Goal: Task Accomplishment & Management: Complete application form

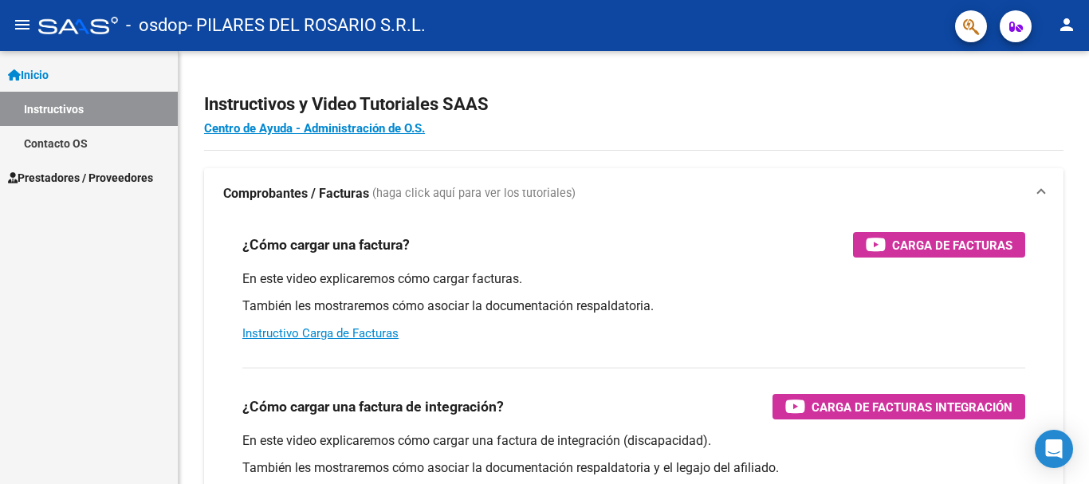
click at [91, 187] on link "Prestadores / Proveedores" at bounding box center [89, 177] width 178 height 34
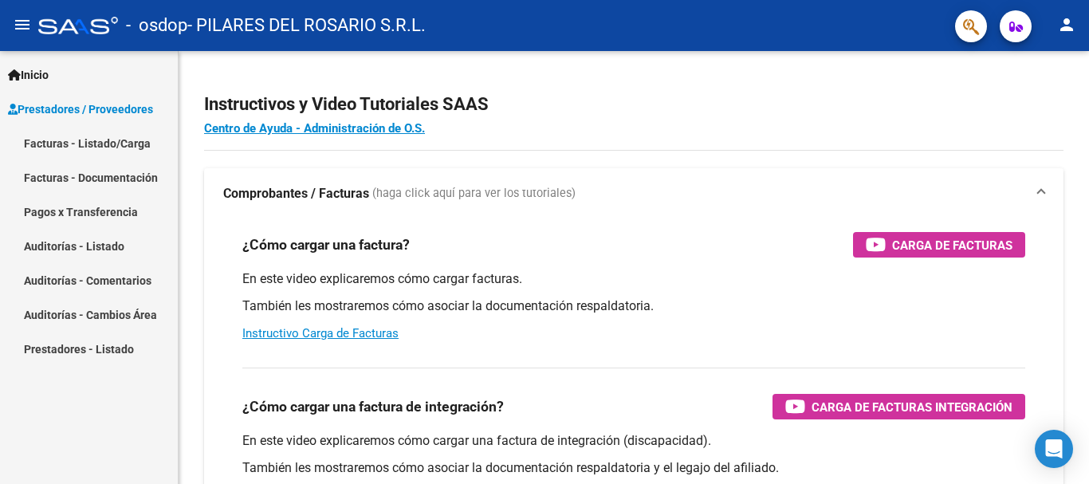
click at [95, 146] on link "Facturas - Listado/Carga" at bounding box center [89, 143] width 178 height 34
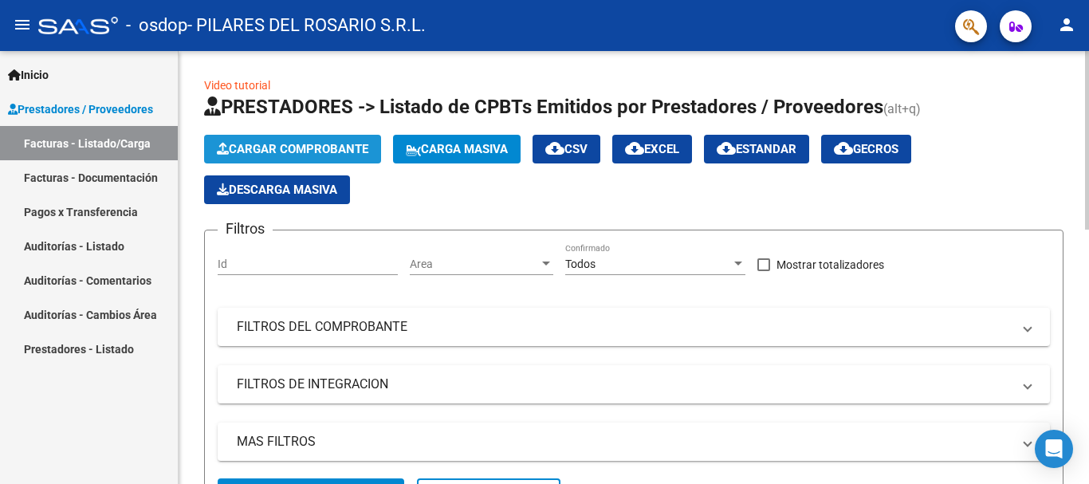
click at [281, 149] on span "Cargar Comprobante" at bounding box center [292, 149] width 151 height 14
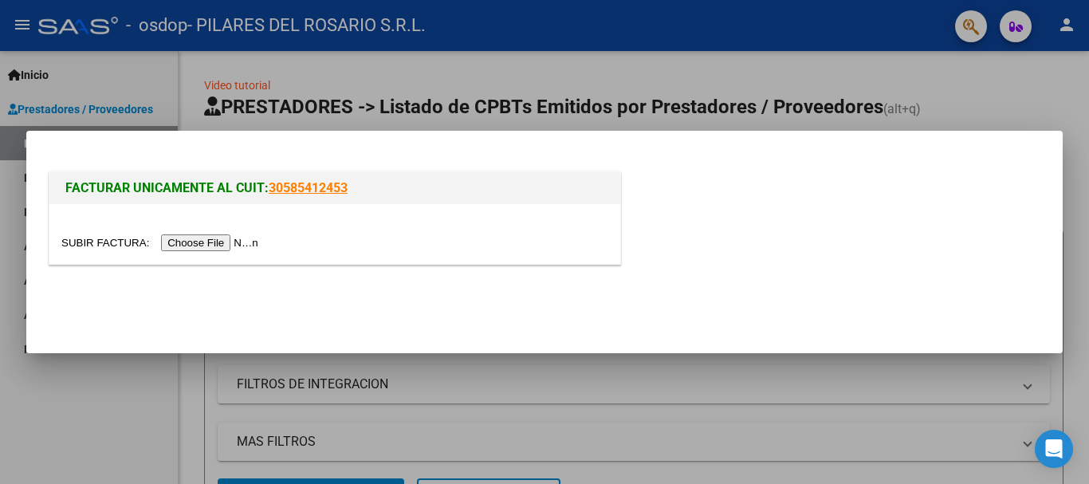
click at [205, 249] on input "file" at bounding box center [162, 242] width 202 height 17
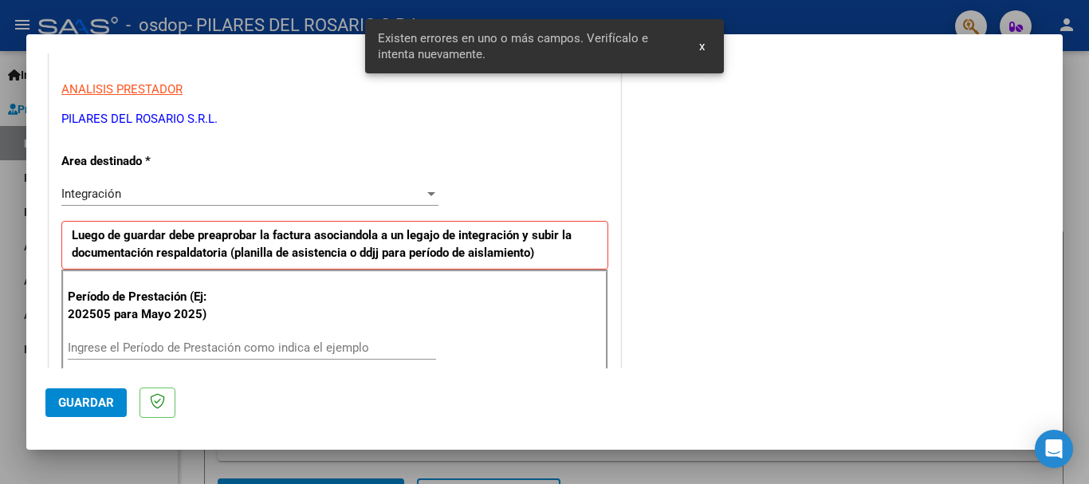
scroll to position [368, 0]
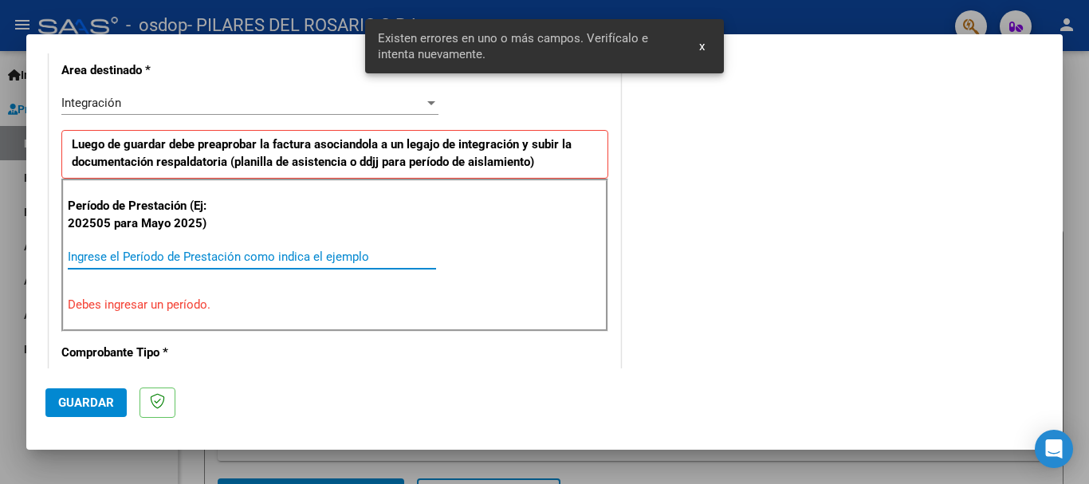
click at [99, 251] on input "Ingrese el Período de Prestación como indica el ejemplo" at bounding box center [252, 257] width 368 height 14
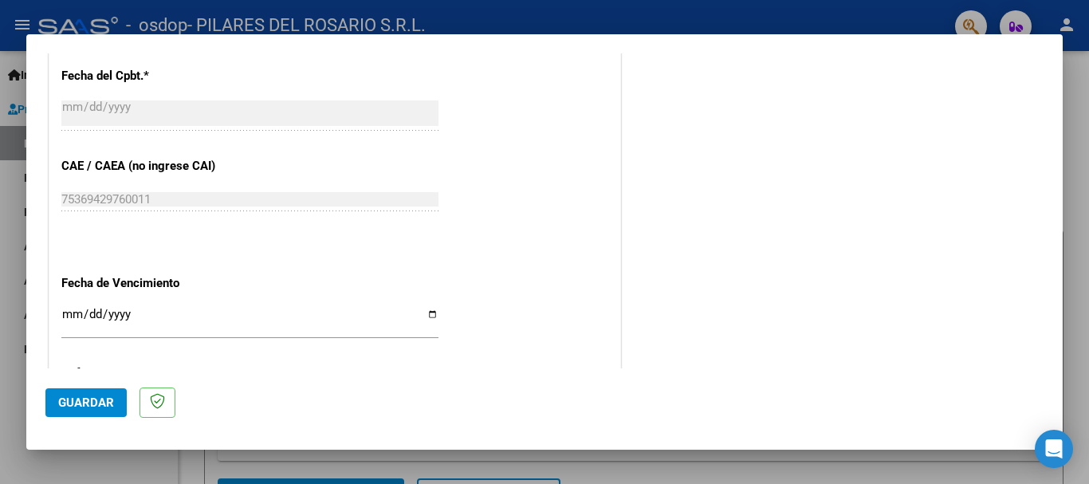
scroll to position [1006, 0]
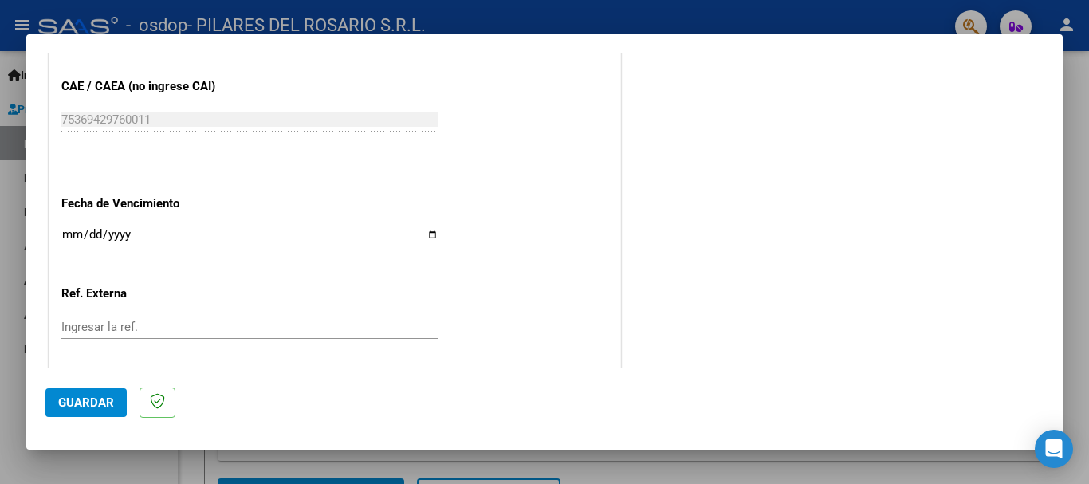
type input "202508"
click at [66, 236] on input "Ingresar la fecha" at bounding box center [249, 241] width 377 height 26
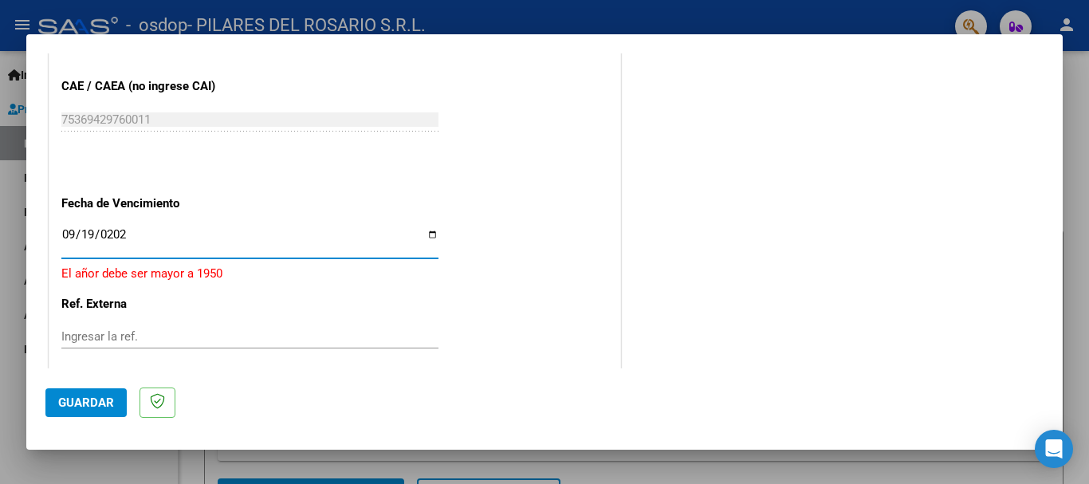
type input "[DATE]"
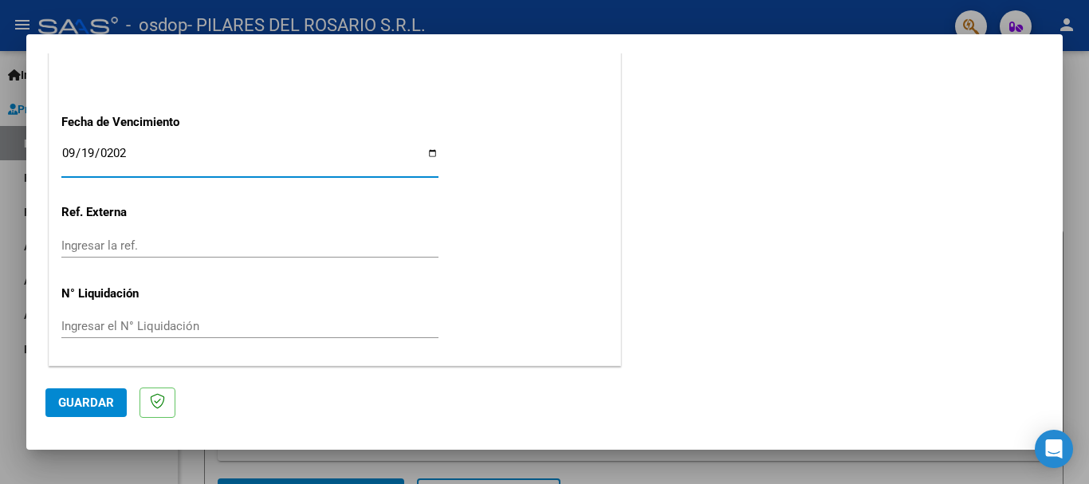
scroll to position [1088, 0]
click at [73, 392] on button "Guardar" at bounding box center [85, 402] width 81 height 29
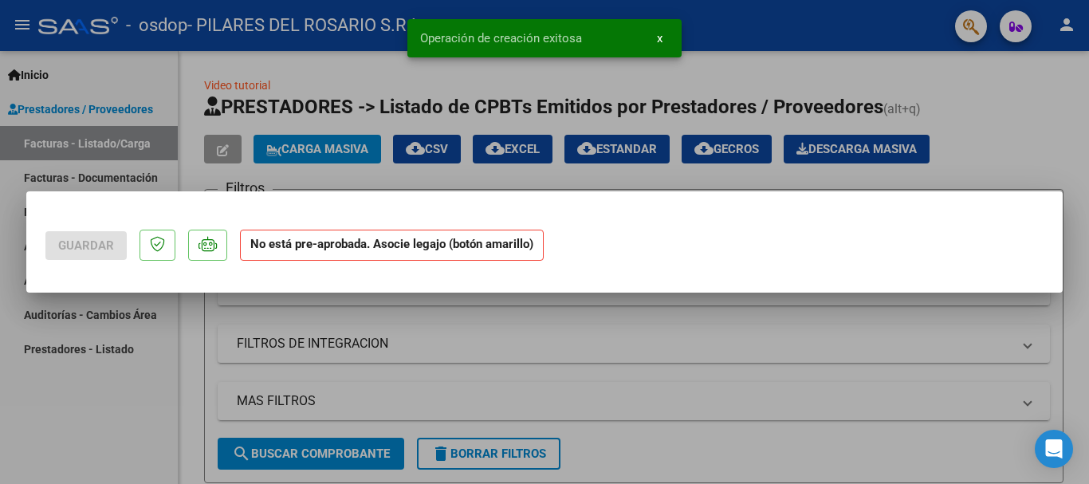
scroll to position [0, 0]
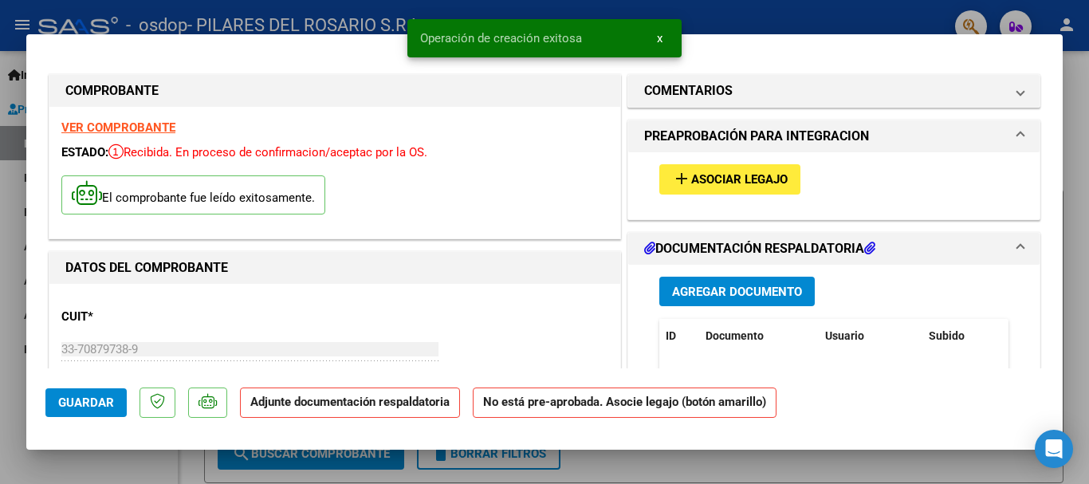
click at [721, 184] on span "Asociar Legajo" at bounding box center [739, 180] width 96 height 14
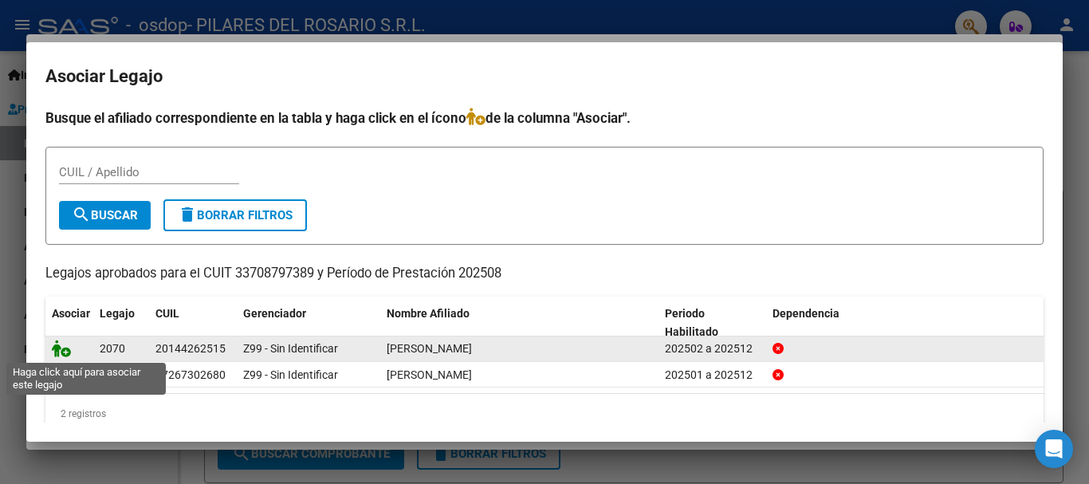
click at [61, 349] on icon at bounding box center [61, 349] width 19 height 18
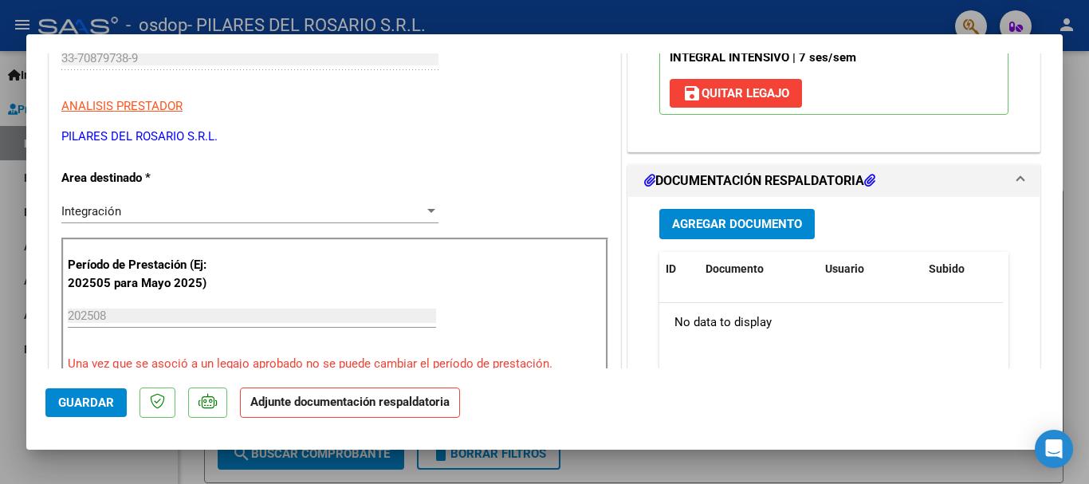
scroll to position [319, 0]
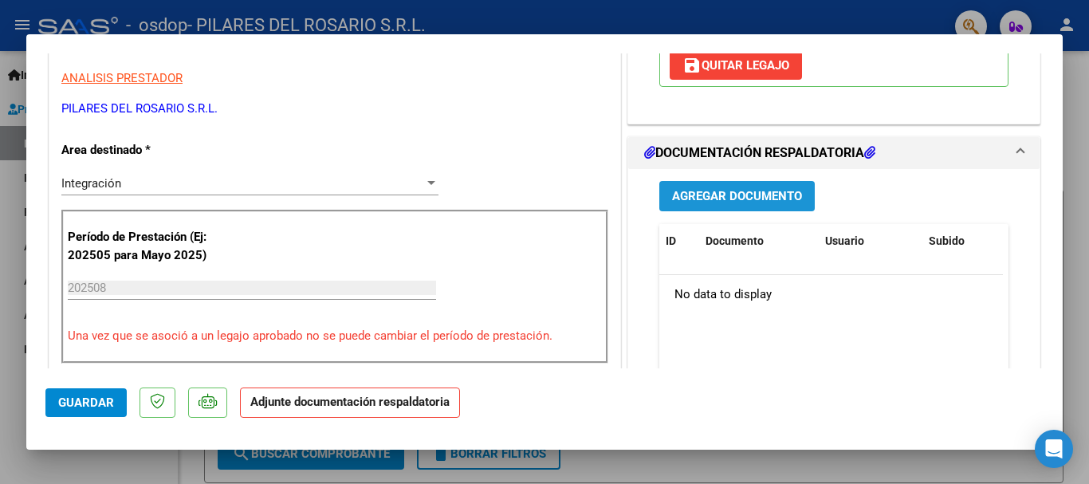
click at [726, 195] on span "Agregar Documento" at bounding box center [737, 197] width 130 height 14
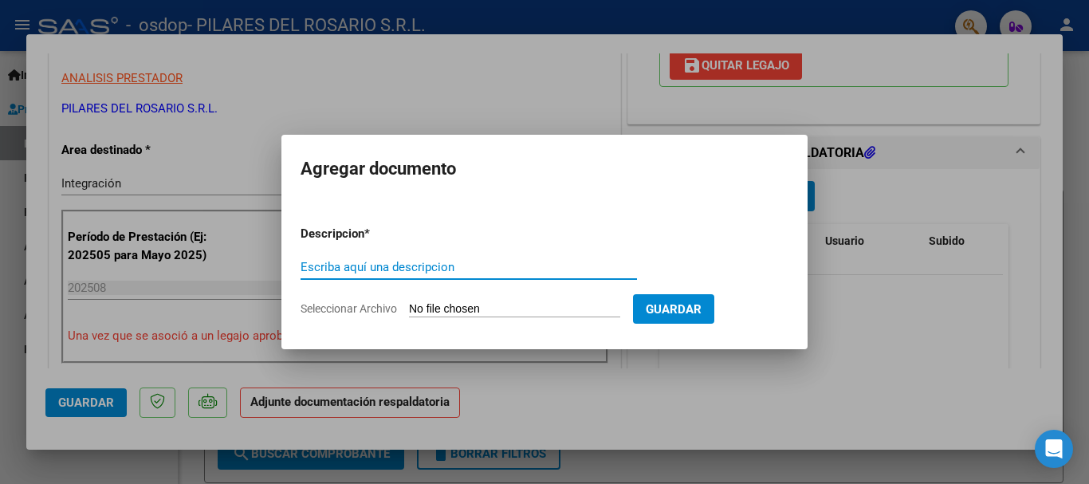
click at [418, 271] on input "Escriba aquí una descripcion" at bounding box center [469, 267] width 336 height 14
type input "[PERSON_NAME] mes [DATE]"
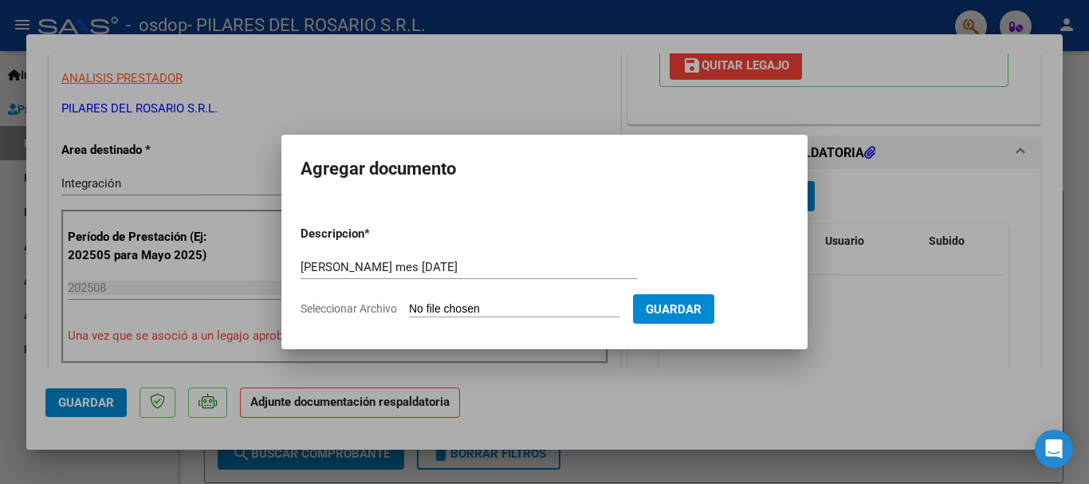
click at [462, 314] on input "Seleccionar Archivo" at bounding box center [514, 309] width 211 height 15
type input "C:\fakepath\[PERSON_NAME].pdf"
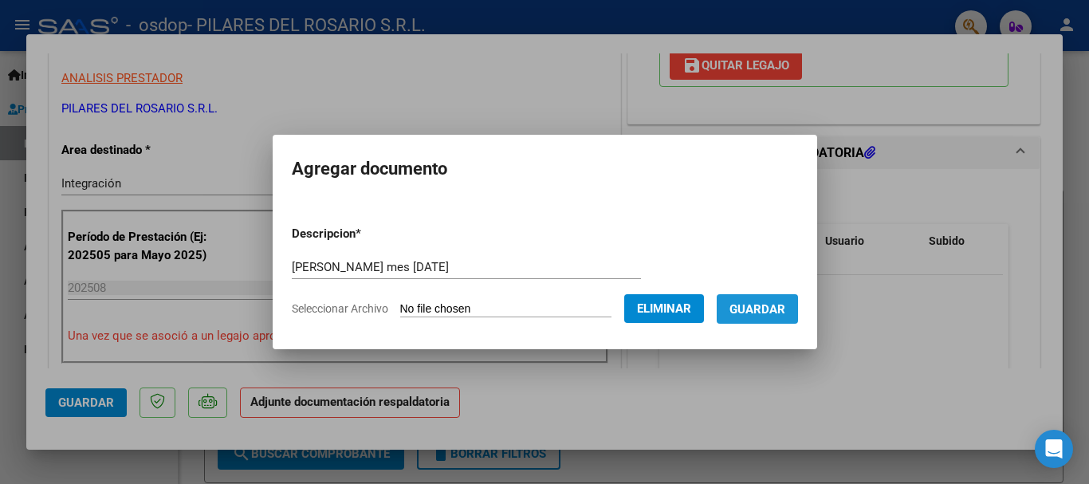
click at [782, 309] on span "Guardar" at bounding box center [757, 309] width 56 height 14
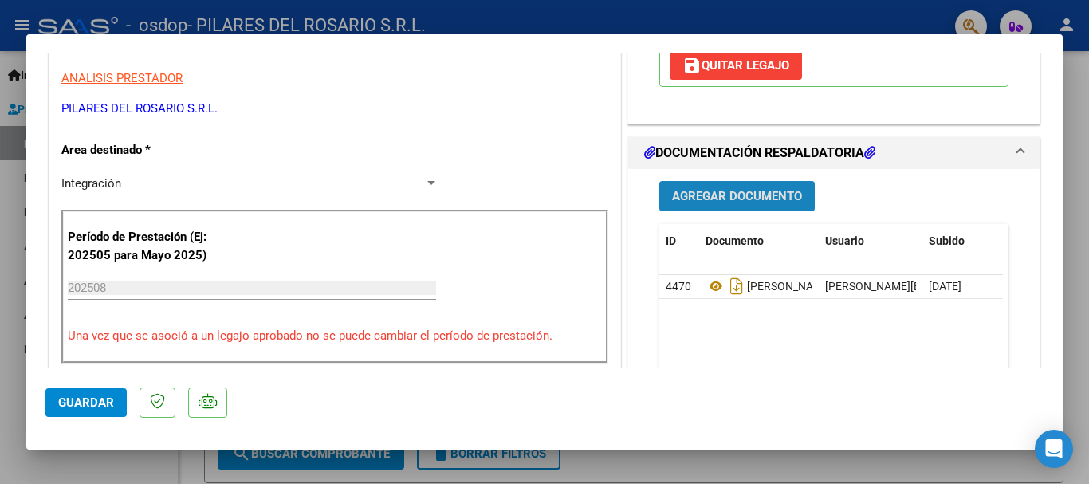
click at [705, 198] on span "Agregar Documento" at bounding box center [737, 197] width 130 height 14
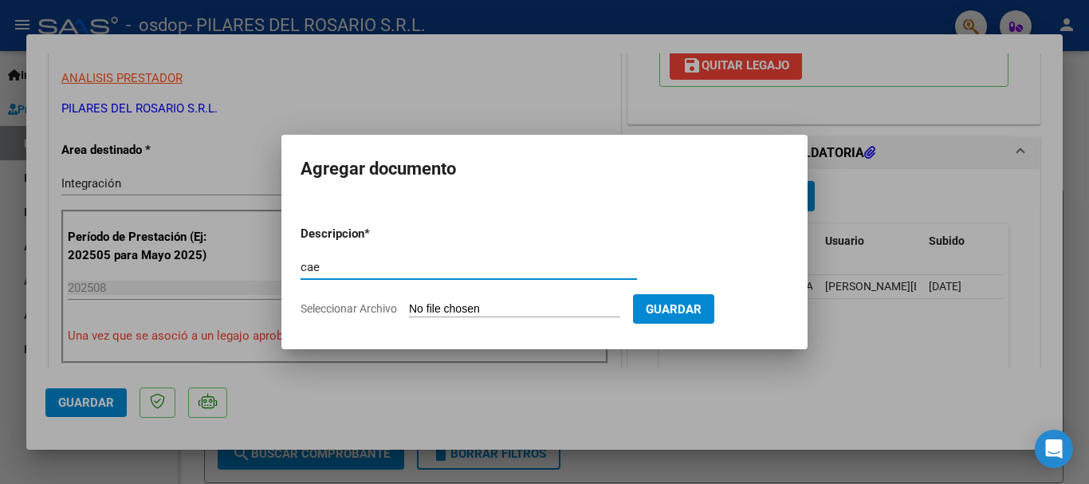
type input "cae"
click at [528, 310] on input "Seleccionar Archivo" at bounding box center [514, 309] width 211 height 15
type input "C:\fakepath\[PERSON_NAME] cae.pdf"
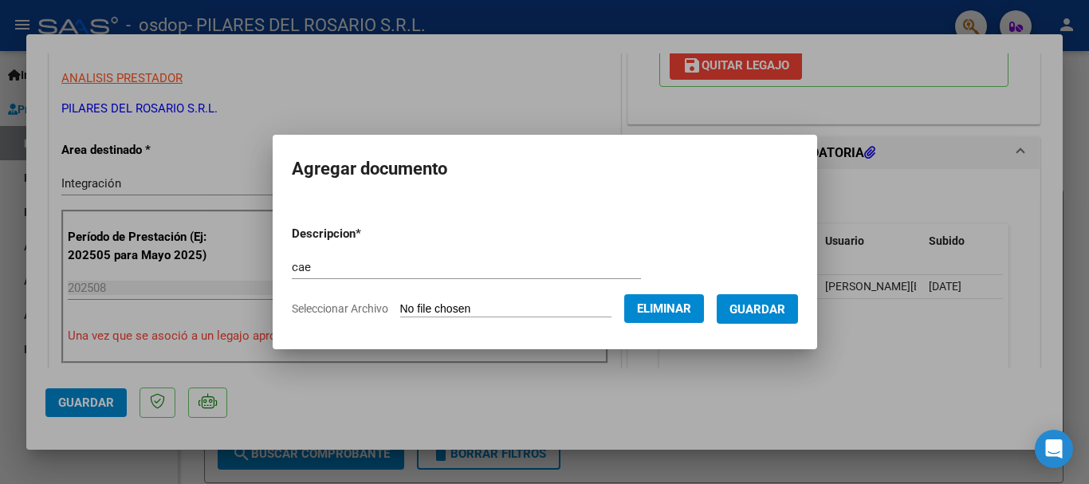
click at [776, 308] on span "Guardar" at bounding box center [757, 309] width 56 height 14
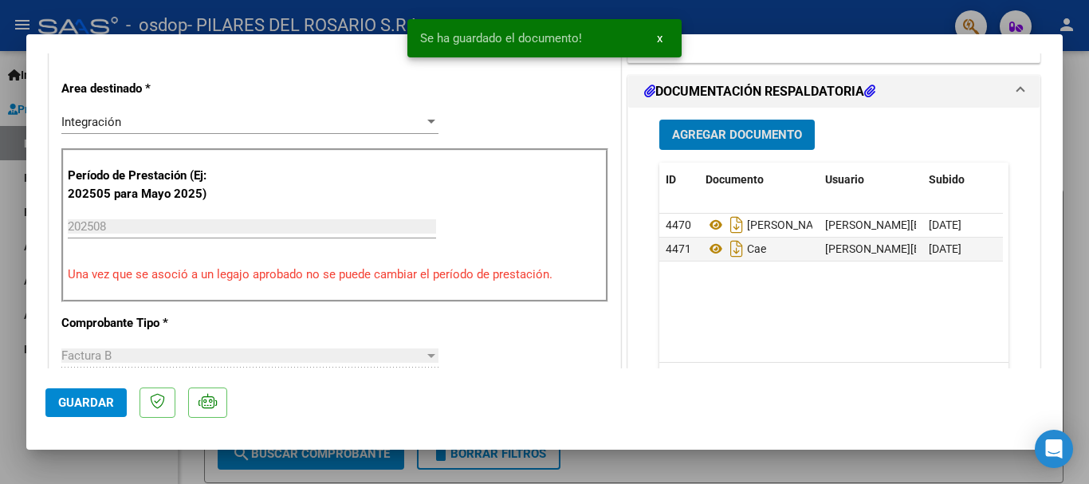
scroll to position [478, 0]
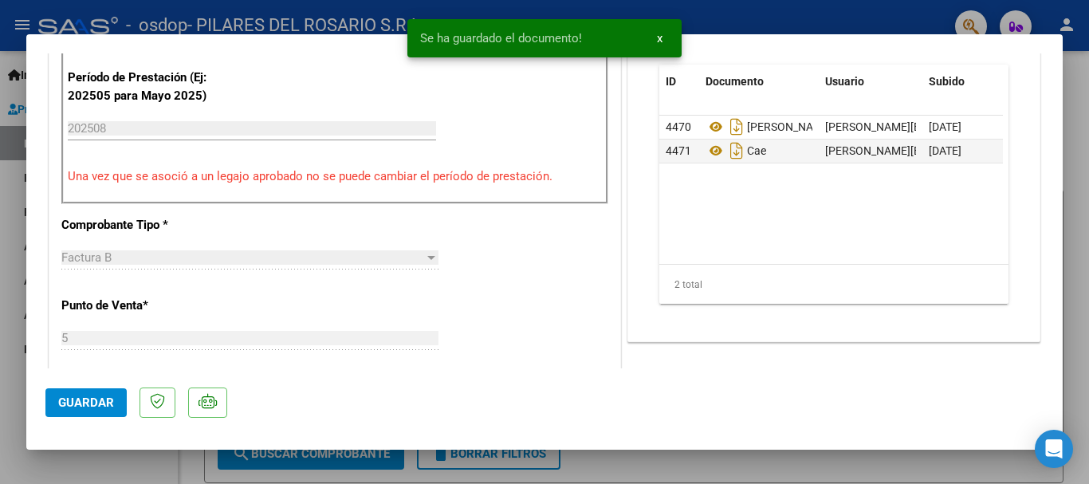
click at [96, 411] on button "Guardar" at bounding box center [85, 402] width 81 height 29
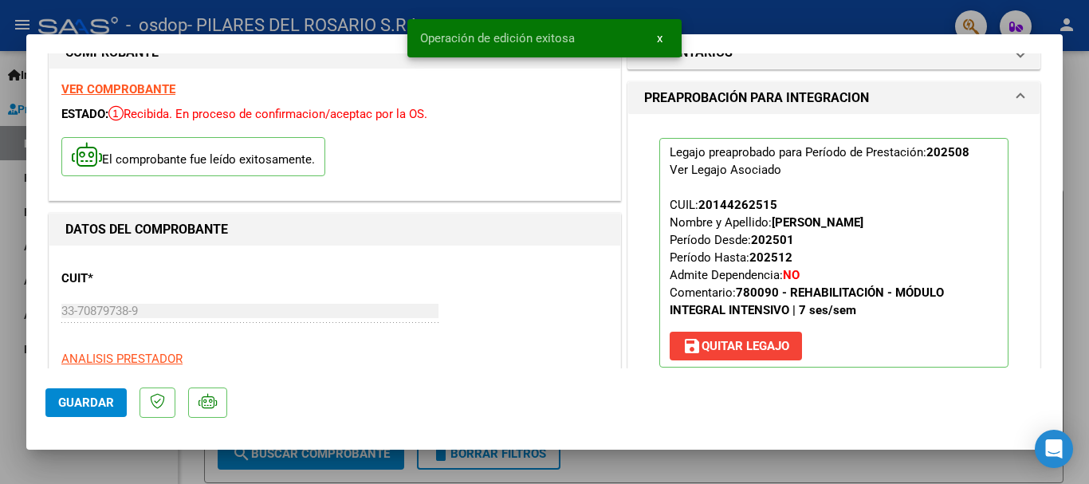
scroll to position [0, 0]
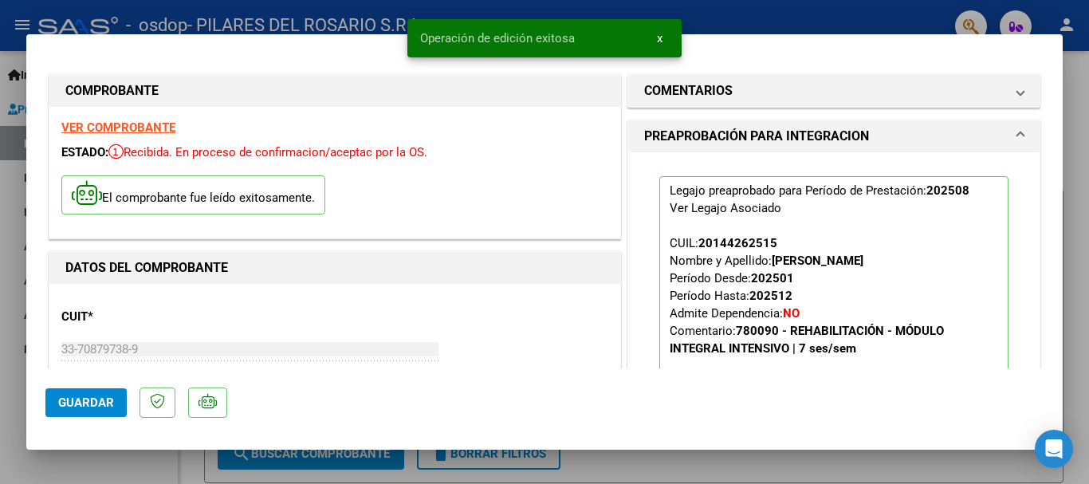
click at [1079, 120] on div at bounding box center [544, 242] width 1089 height 484
type input "$ 0,00"
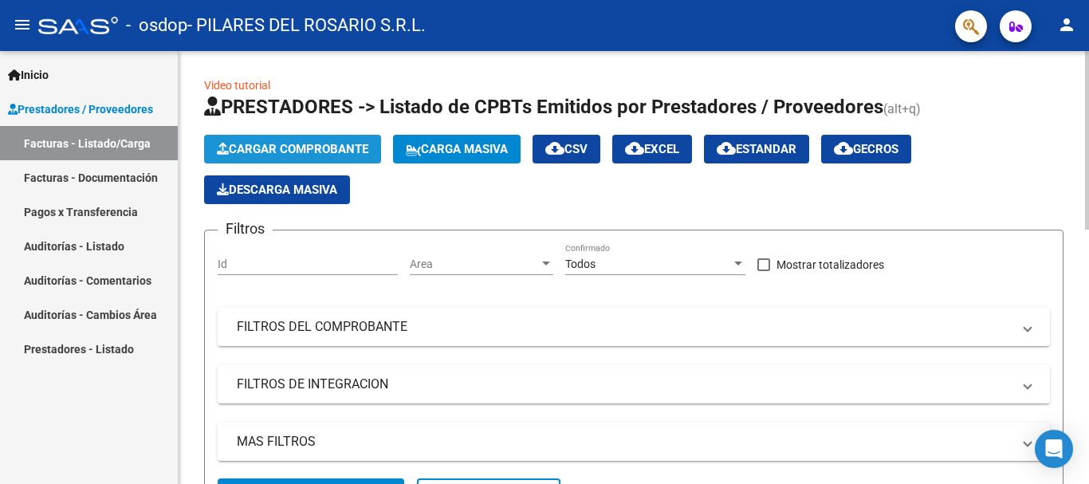
click at [316, 148] on span "Cargar Comprobante" at bounding box center [292, 149] width 151 height 14
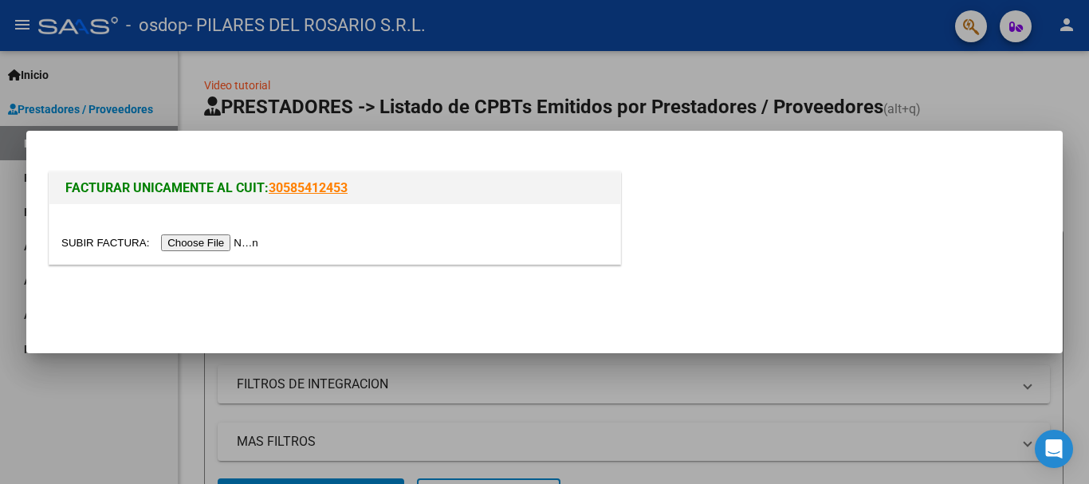
click at [240, 238] on input "file" at bounding box center [162, 242] width 202 height 17
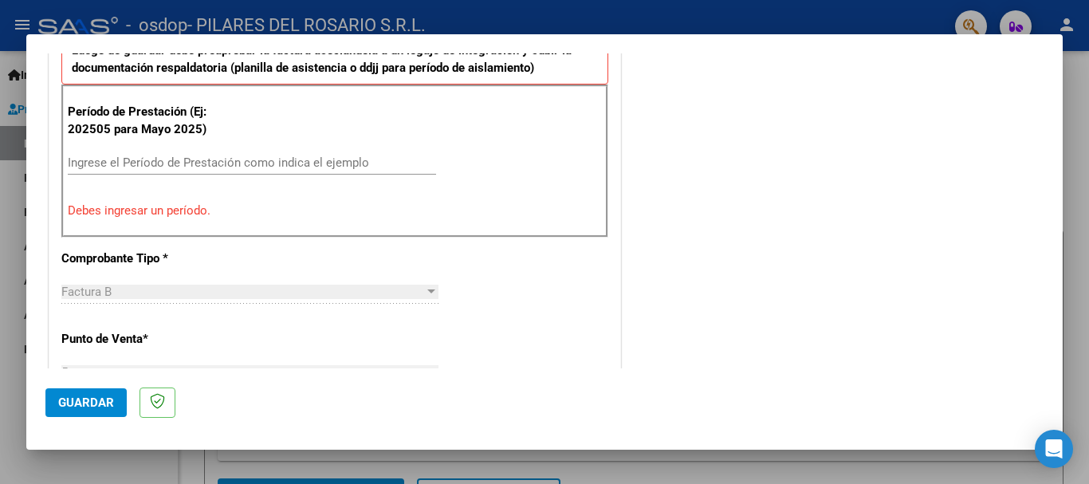
scroll to position [448, 0]
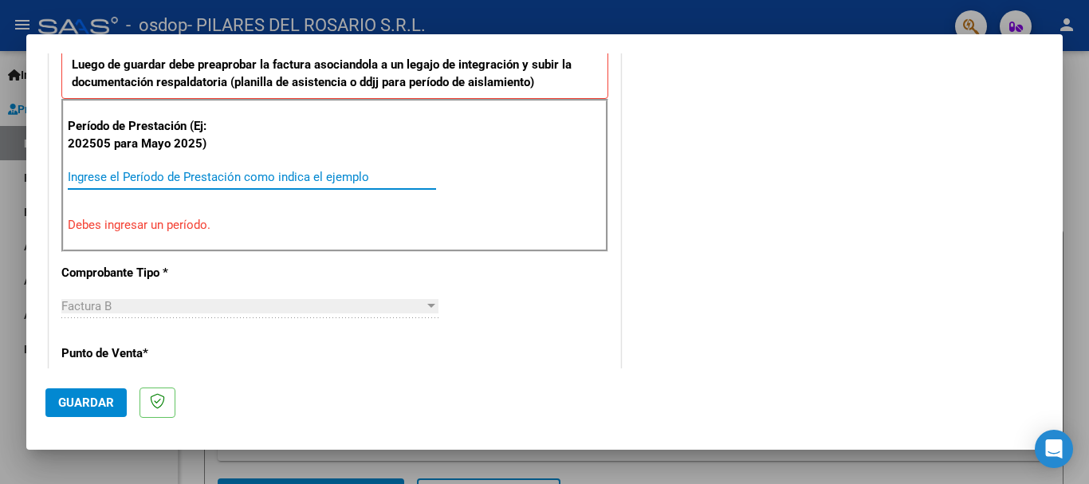
click at [128, 175] on input "Ingrese el Período de Prestación como indica el ejemplo" at bounding box center [252, 177] width 368 height 14
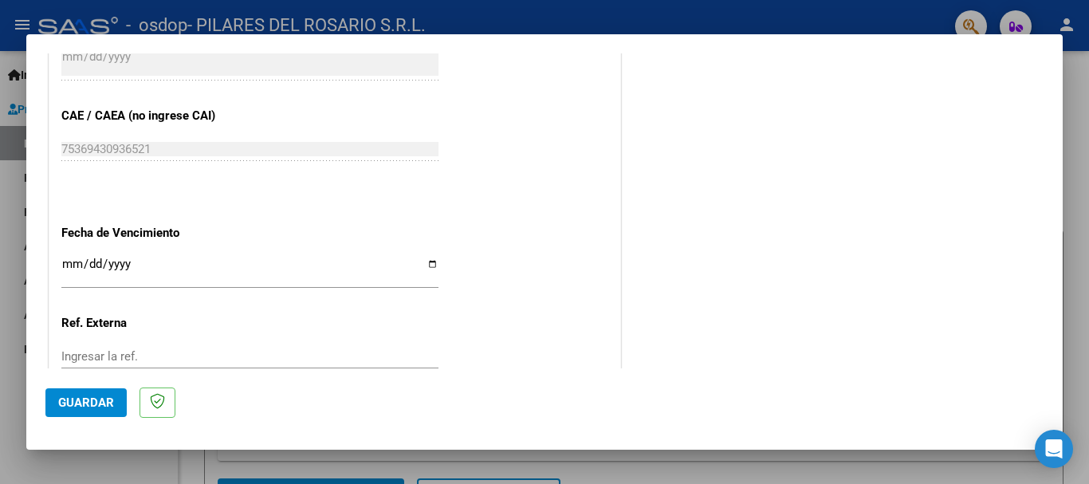
scroll to position [1086, 0]
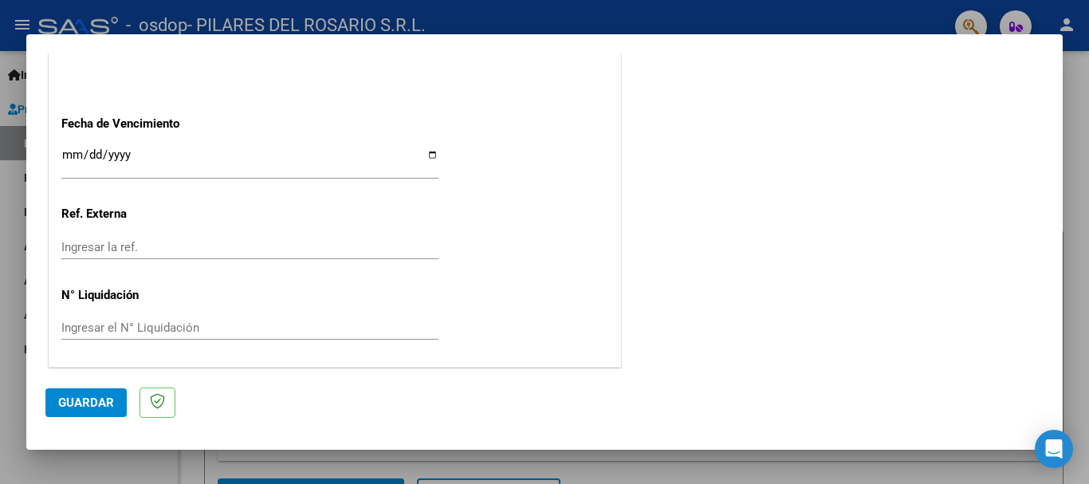
type input "202508"
click at [68, 155] on input "Ingresar la fecha" at bounding box center [249, 161] width 377 height 26
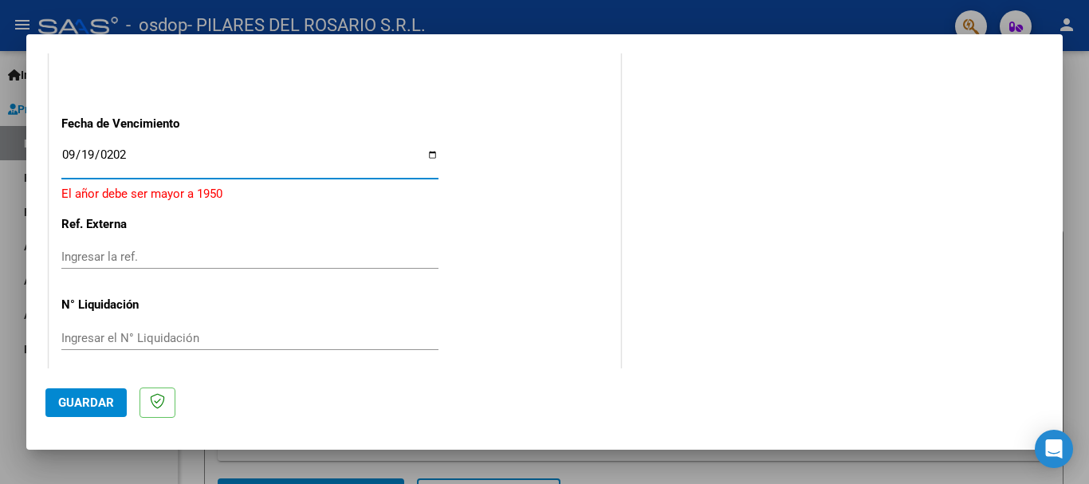
type input "[DATE]"
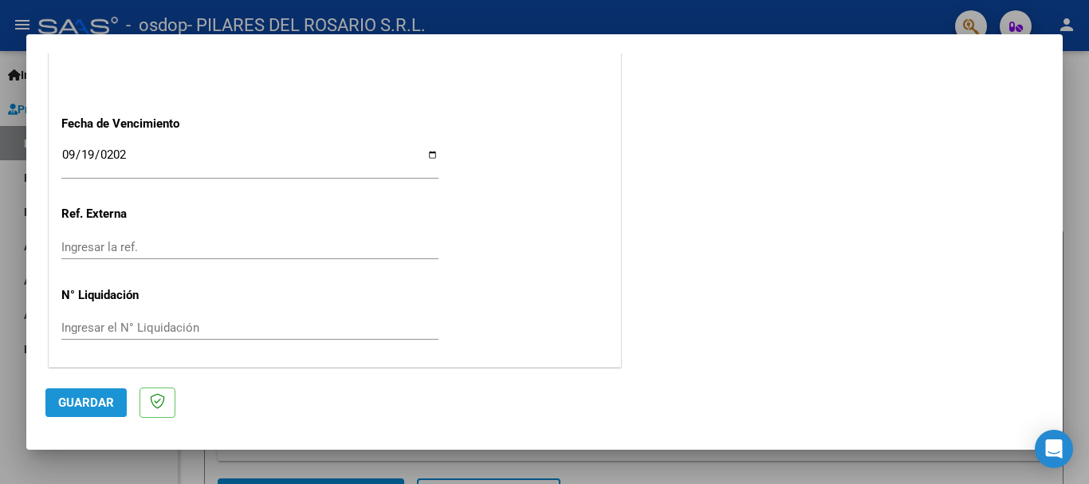
click at [80, 411] on button "Guardar" at bounding box center [85, 402] width 81 height 29
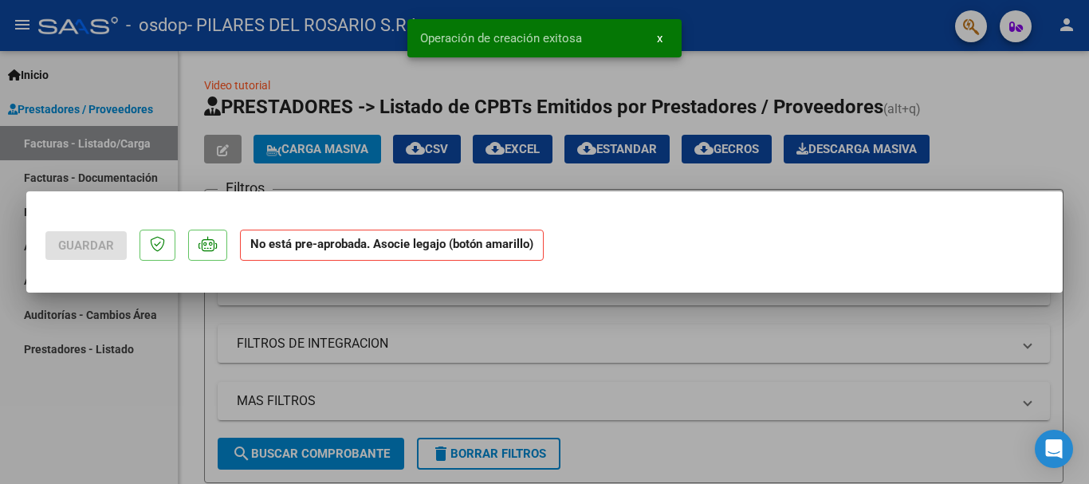
scroll to position [0, 0]
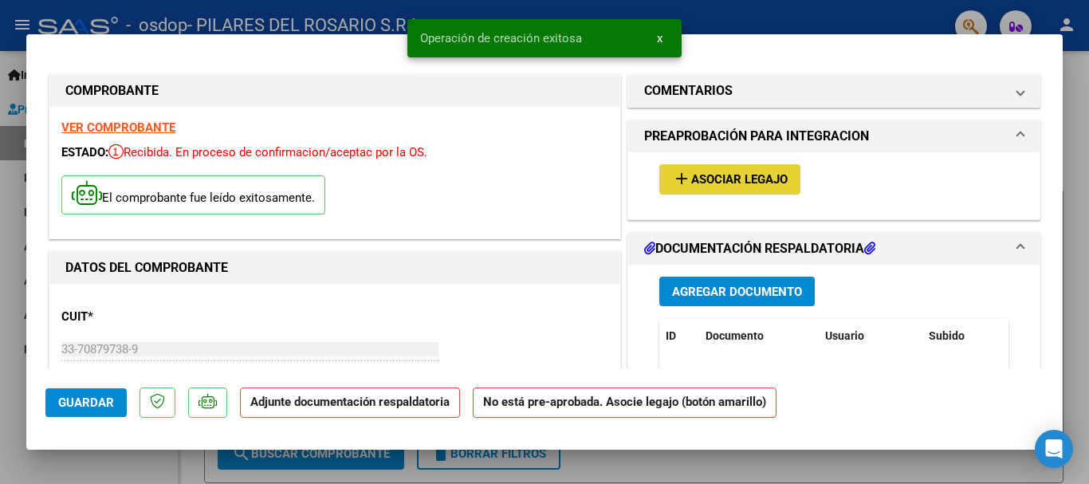
click at [788, 174] on button "add Asociar Legajo" at bounding box center [729, 178] width 141 height 29
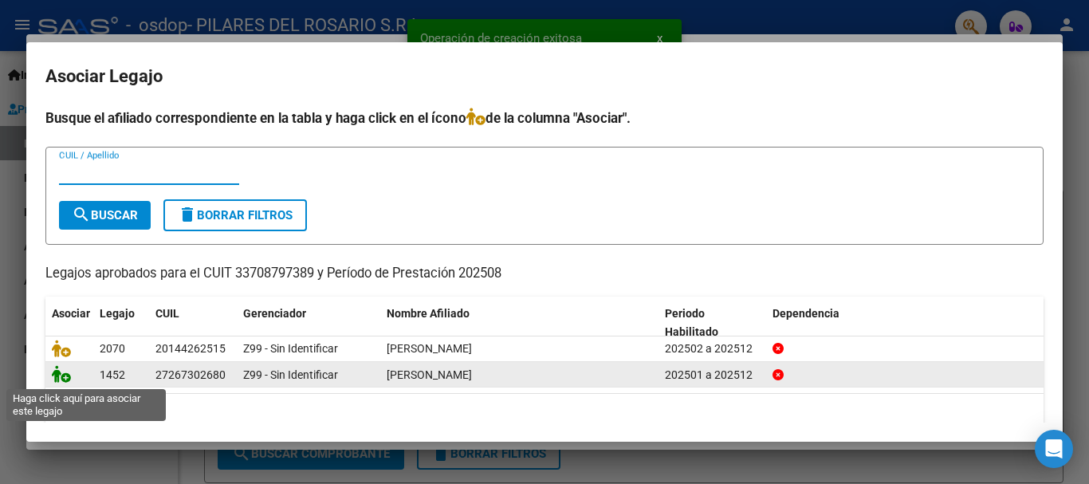
click at [58, 379] on icon at bounding box center [61, 374] width 19 height 18
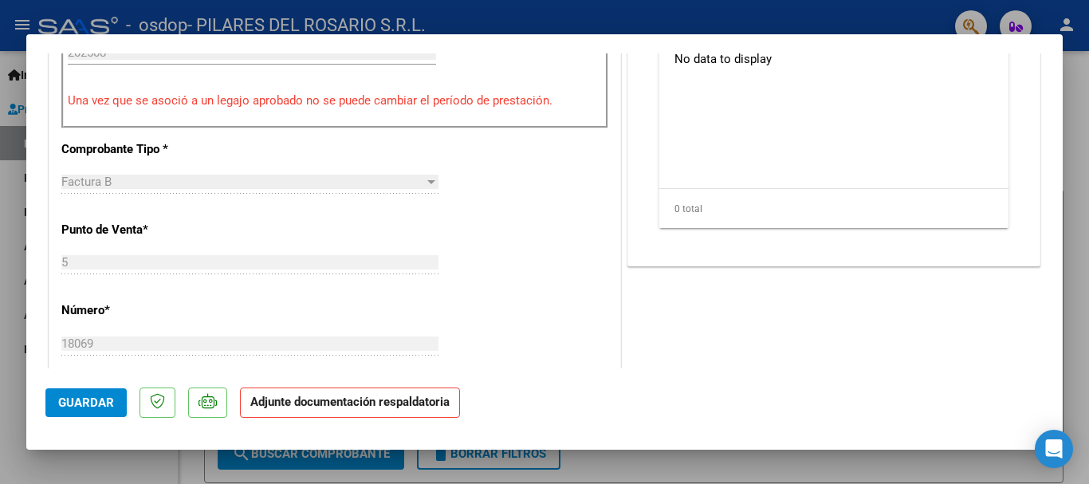
scroll to position [155, 0]
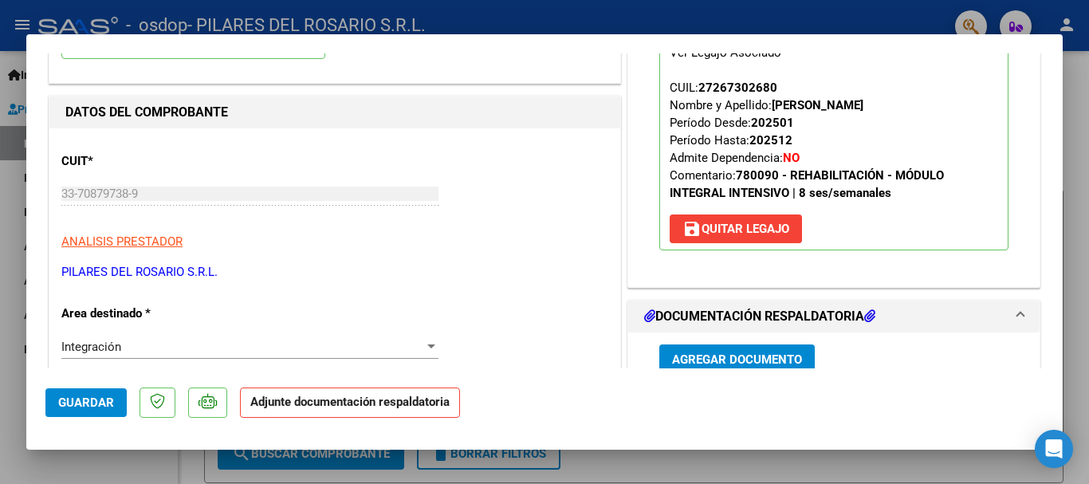
click at [761, 351] on button "Agregar Documento" at bounding box center [736, 358] width 155 height 29
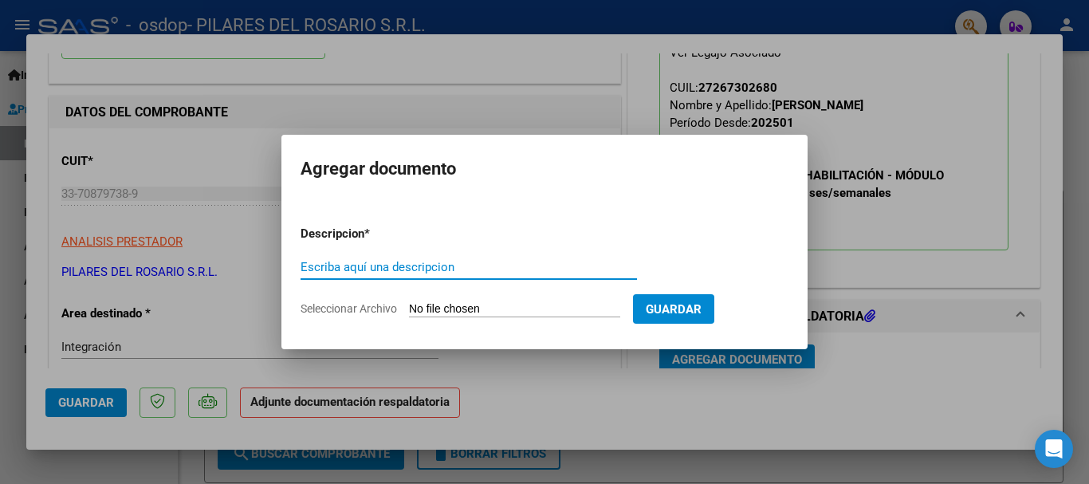
click at [460, 269] on input "Escriba aquí una descripcion" at bounding box center [469, 267] width 336 height 14
type input "[PERSON_NAME]"
click at [582, 310] on input "Seleccionar Archivo" at bounding box center [514, 309] width 211 height 15
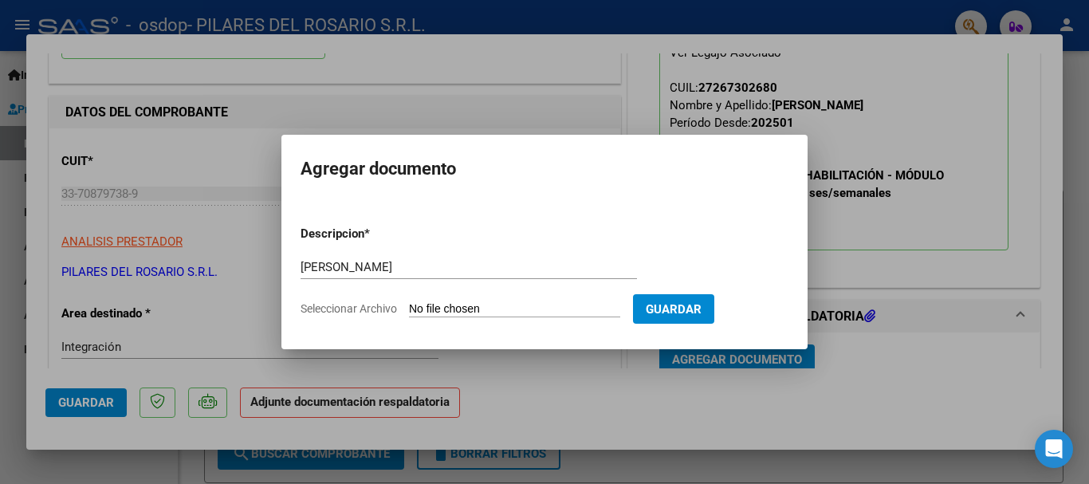
type input "C:\fakepath\Olivera.pdf"
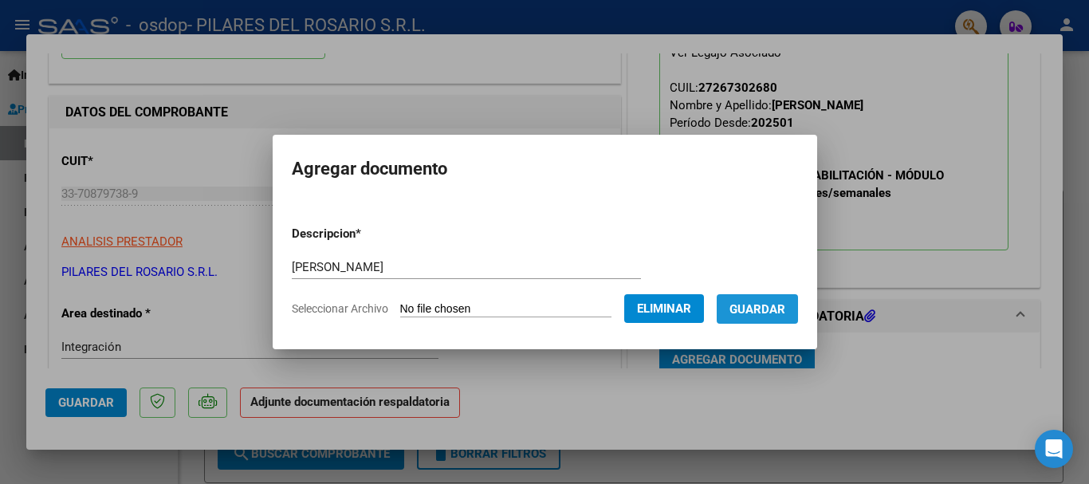
click at [798, 303] on button "Guardar" at bounding box center [757, 308] width 81 height 29
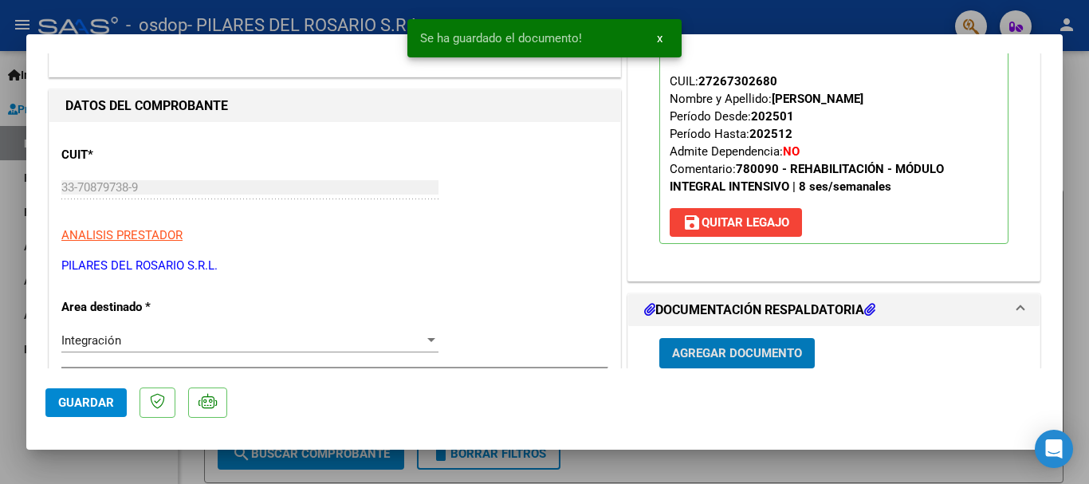
click at [769, 348] on span "Agregar Documento" at bounding box center [737, 354] width 130 height 14
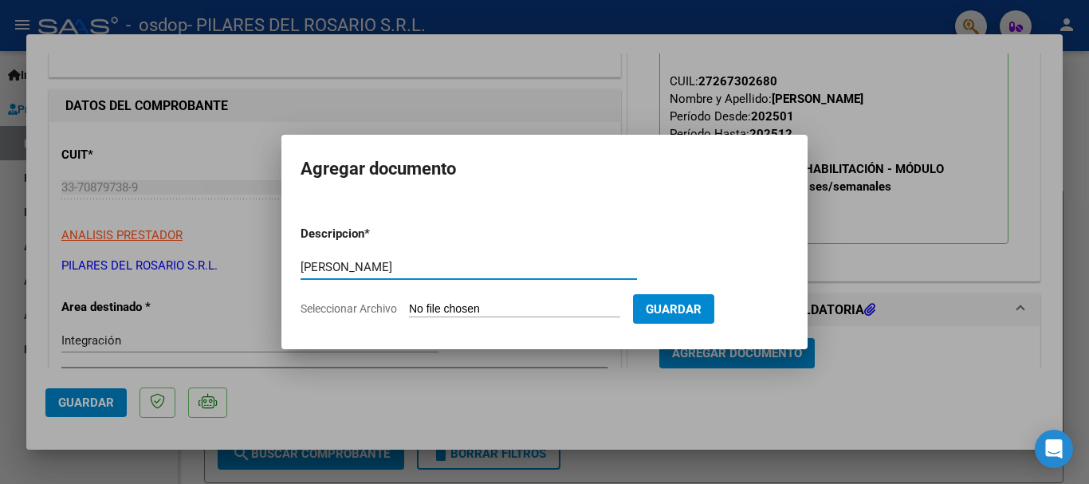
type input "[PERSON_NAME]"
click at [491, 308] on input "Seleccionar Archivo" at bounding box center [514, 309] width 211 height 15
type input "C:\fakepath\[PERSON_NAME].pdf"
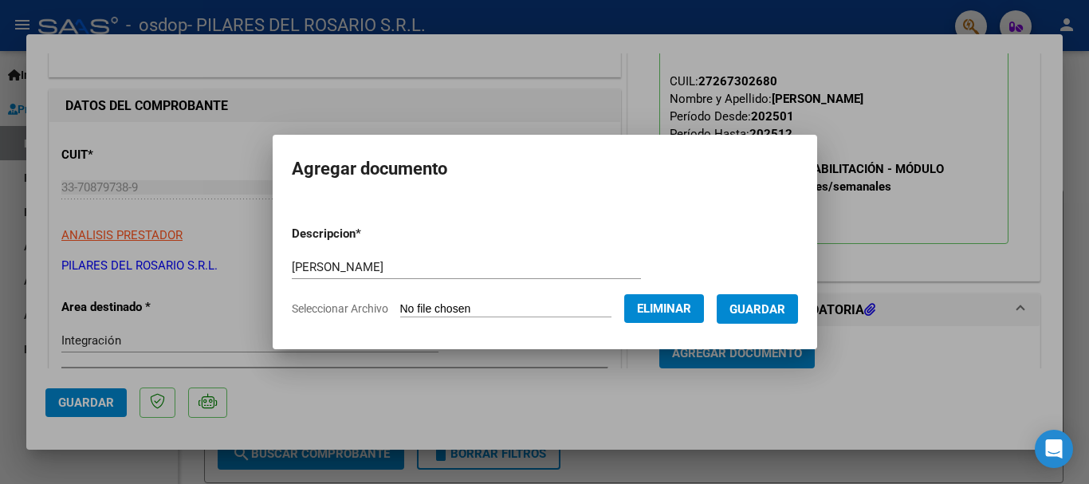
click at [782, 308] on span "Guardar" at bounding box center [757, 309] width 56 height 14
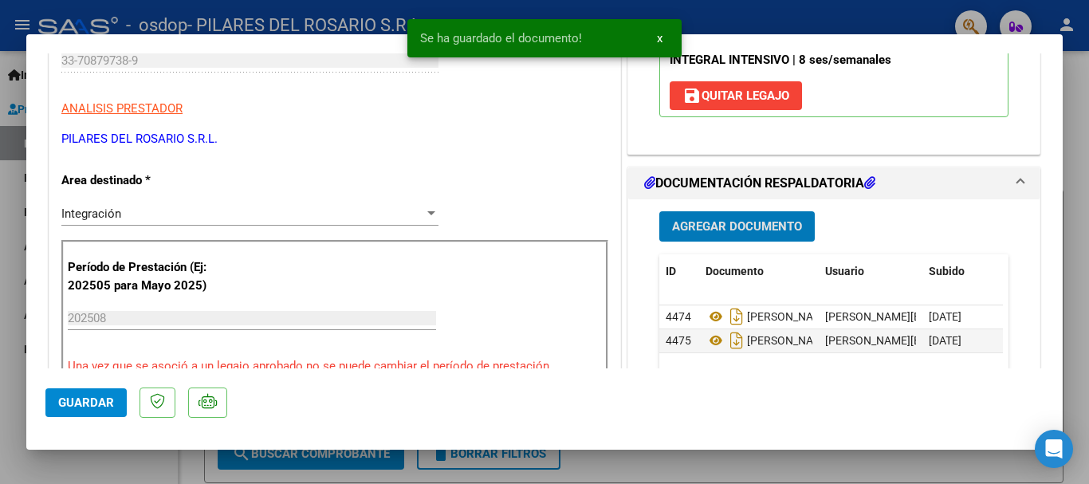
scroll to position [481, 0]
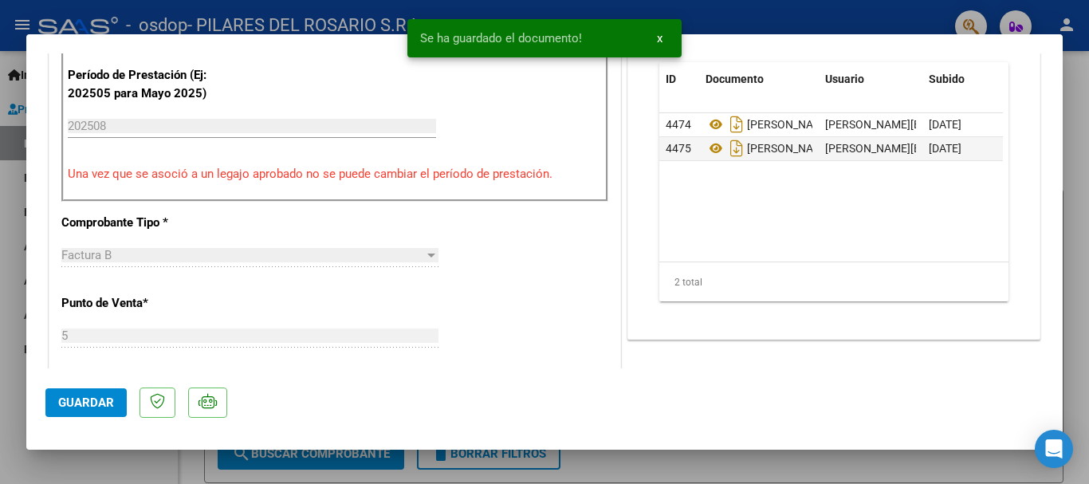
click at [75, 401] on span "Guardar" at bounding box center [86, 402] width 56 height 14
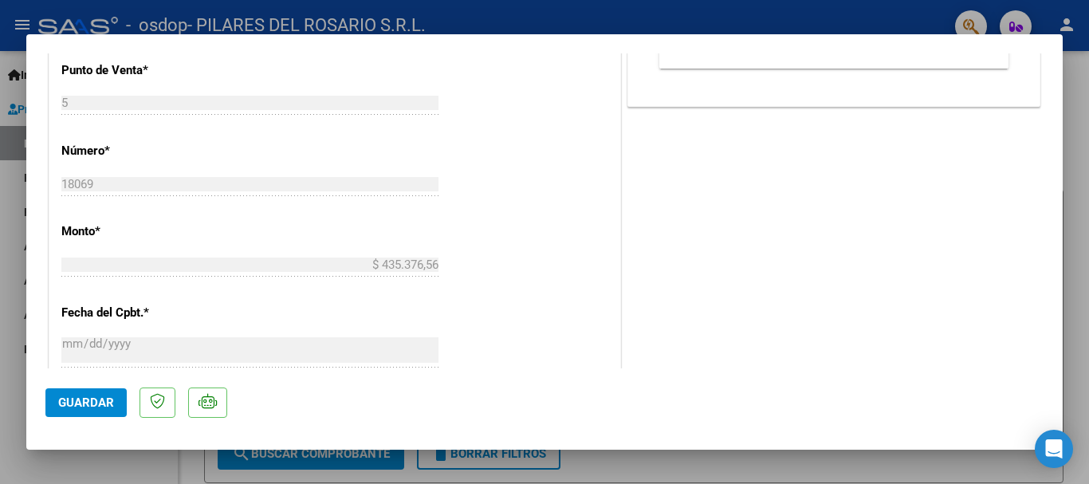
scroll to position [315, 0]
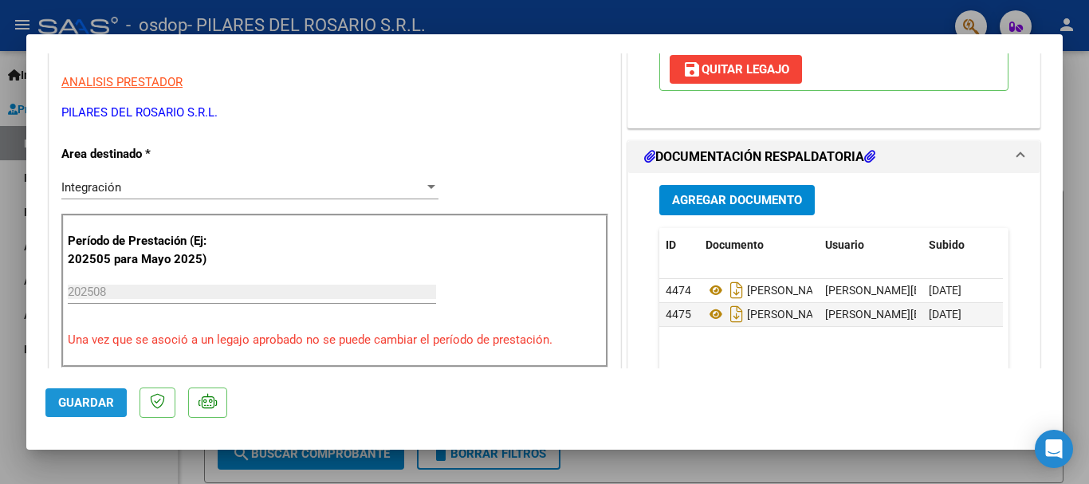
click at [69, 403] on span "Guardar" at bounding box center [86, 402] width 56 height 14
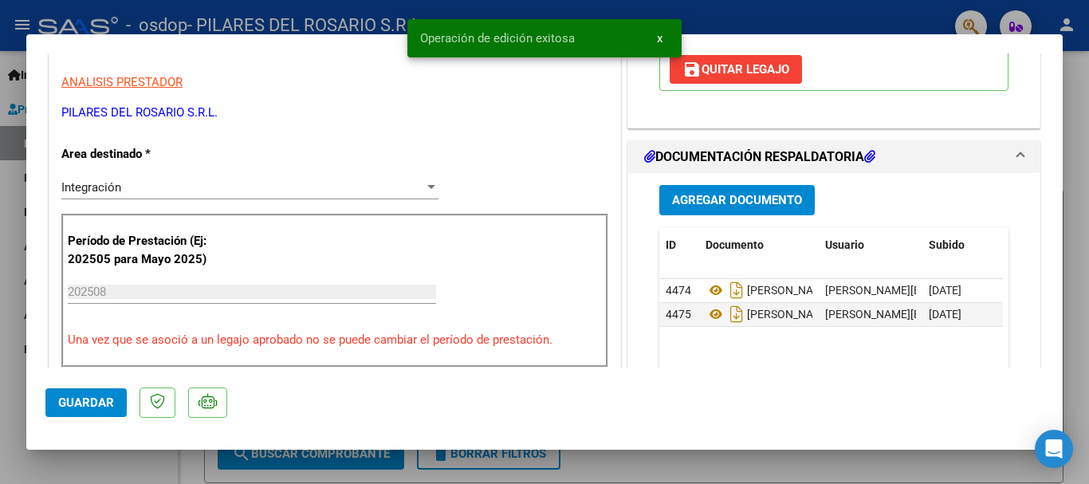
click at [1080, 121] on div at bounding box center [544, 242] width 1089 height 484
type input "$ 0,00"
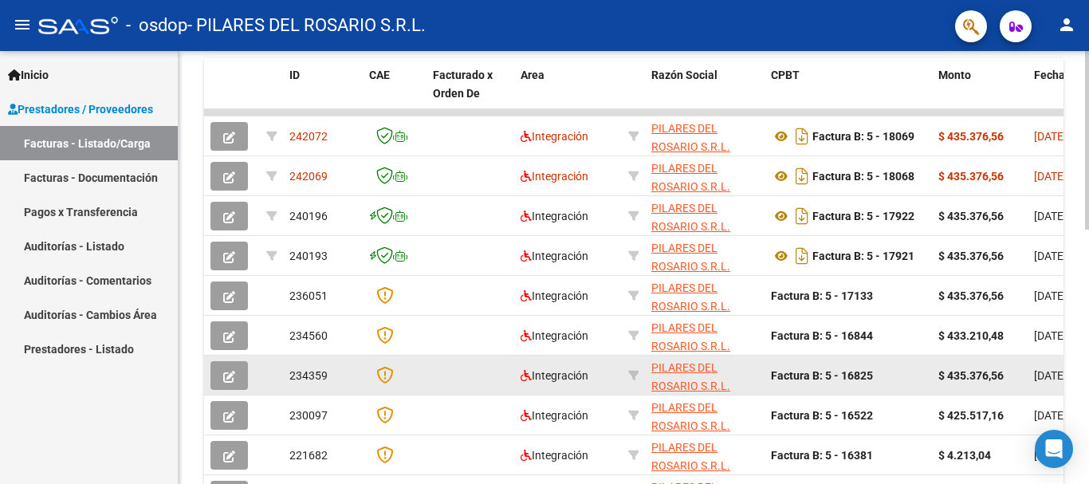
scroll to position [399, 0]
